Goal: Task Accomplishment & Management: Manage account settings

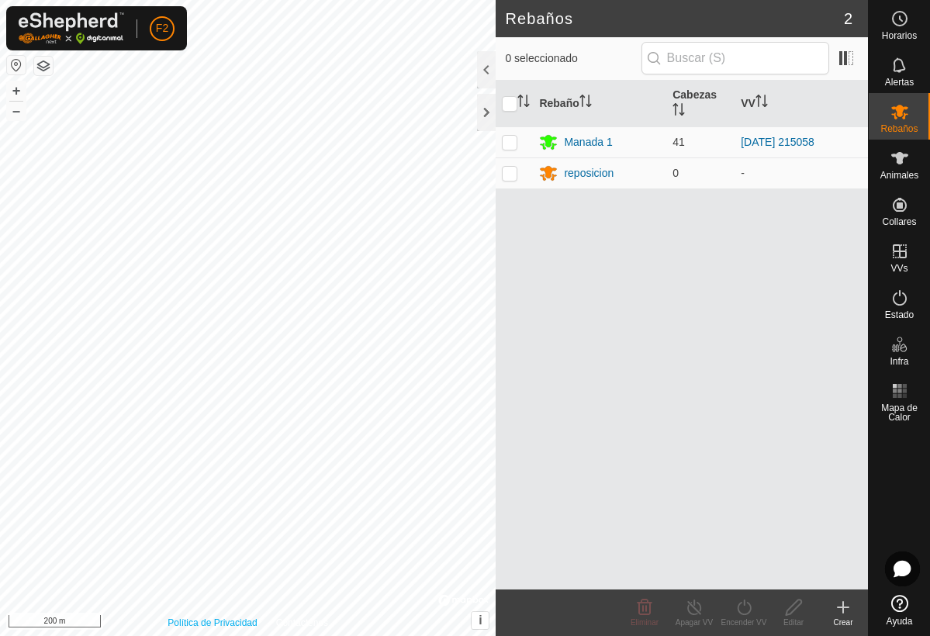
click at [175, 626] on div "Política de Privacidad Contáctenos 9453 1794070222 Manada 1 - + – ⇧ i © Mapbox …" at bounding box center [248, 318] width 496 height 636
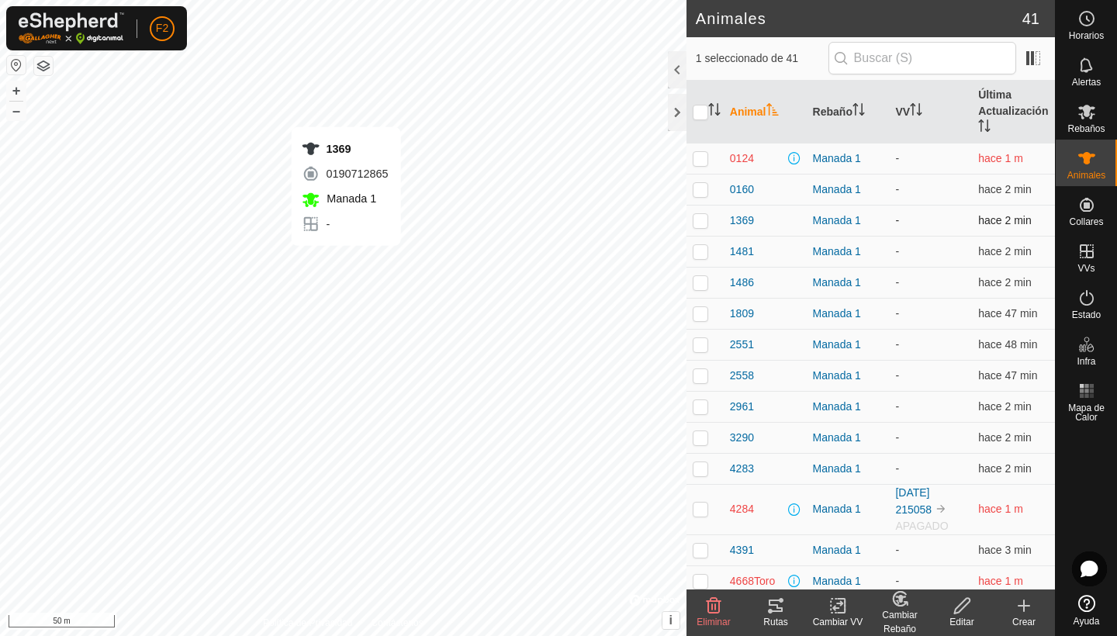
checkbox input "true"
checkbox input "false"
checkbox input "true"
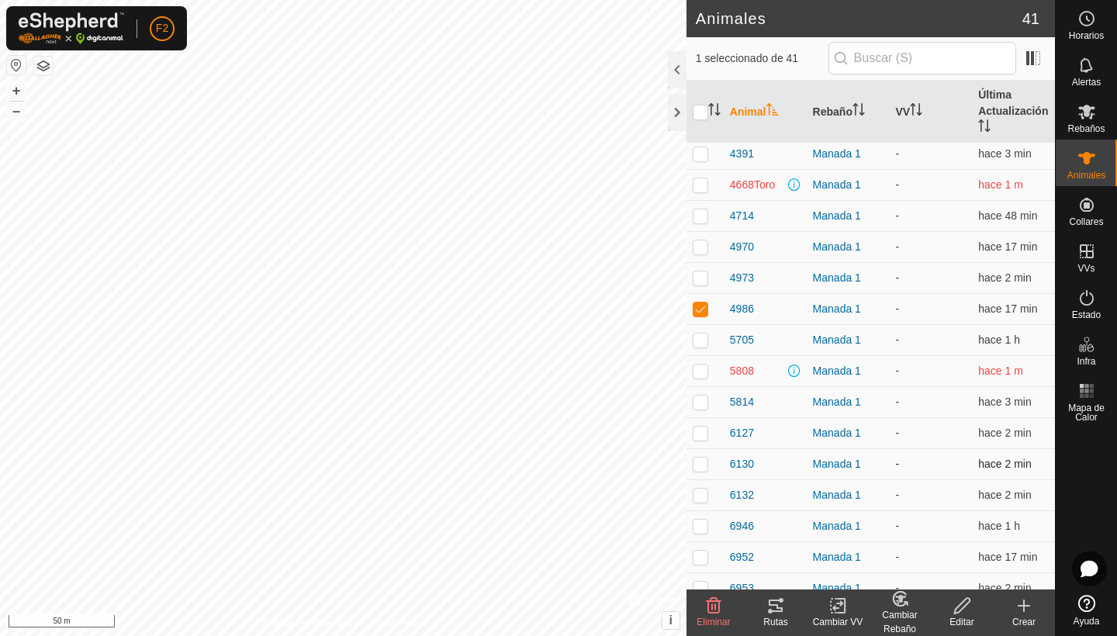
scroll to position [392, 0]
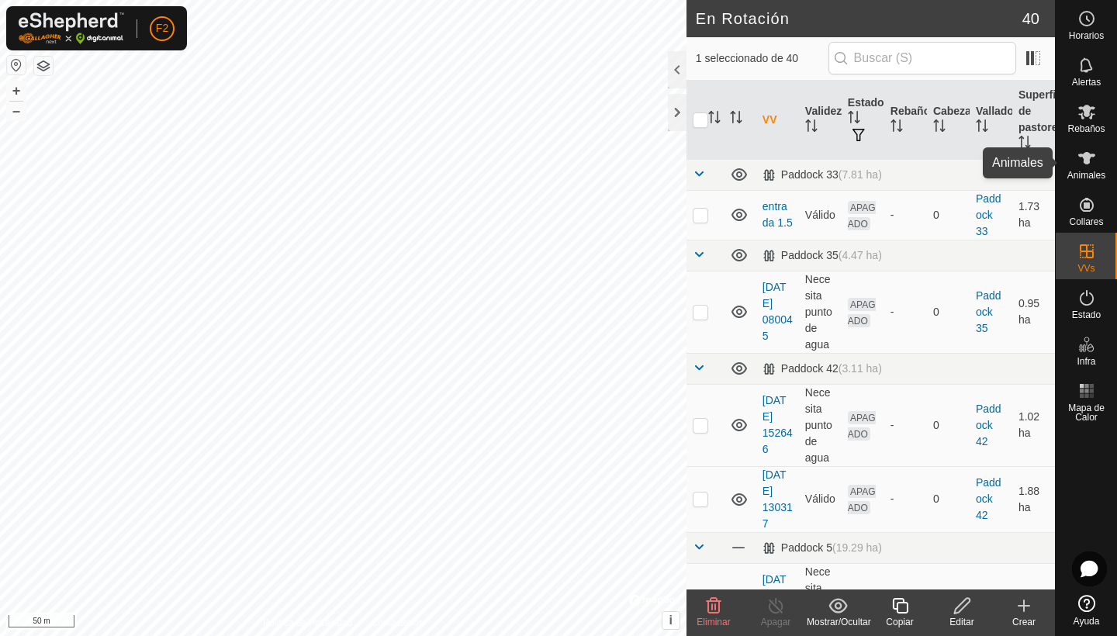
click at [929, 175] on span "Animales" at bounding box center [1086, 175] width 38 height 9
